Goal: Information Seeking & Learning: Learn about a topic

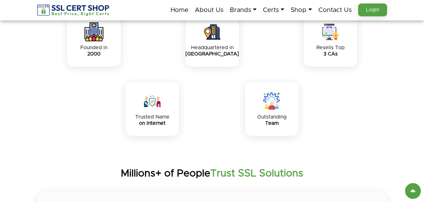
scroll to position [2004, 0]
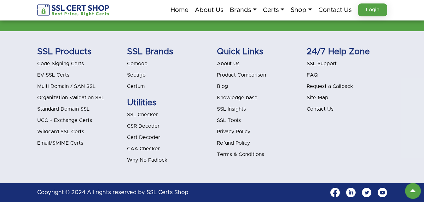
click at [221, 84] on link "Blog" at bounding box center [222, 86] width 11 height 5
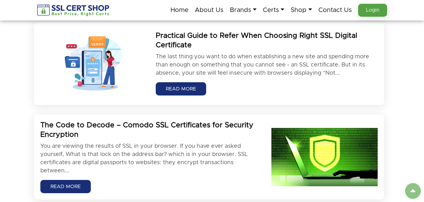
scroll to position [126, 0]
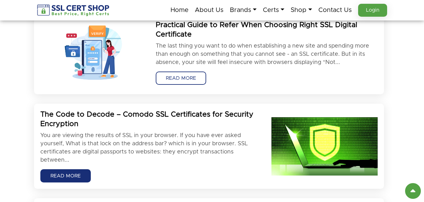
click at [182, 79] on link "READ MORE" at bounding box center [181, 78] width 50 height 13
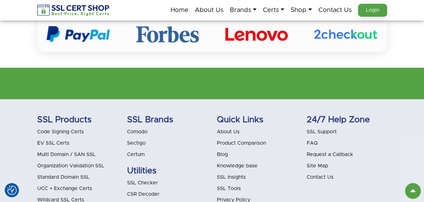
scroll to position [1848, 0]
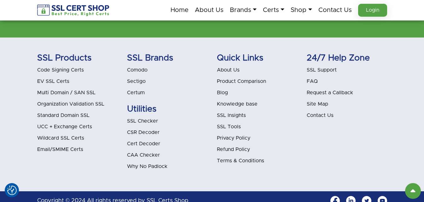
click at [224, 89] on li "Blog" at bounding box center [257, 93] width 80 height 8
click at [219, 90] on link "Blog" at bounding box center [222, 92] width 11 height 5
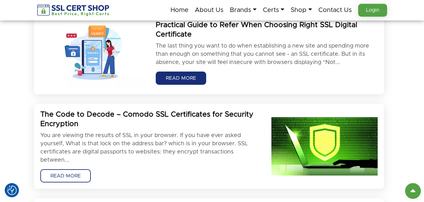
click at [61, 174] on link "READ MORE" at bounding box center [65, 175] width 50 height 13
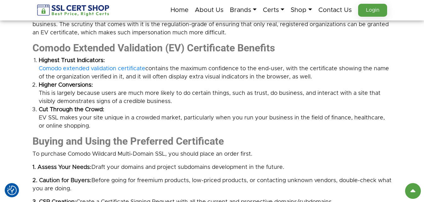
scroll to position [504, 0]
